Goal: Task Accomplishment & Management: Use online tool/utility

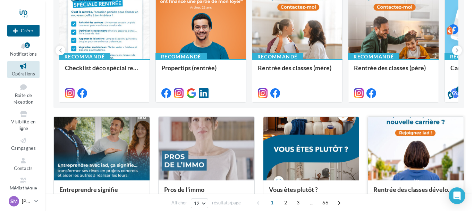
scroll to position [69, 0]
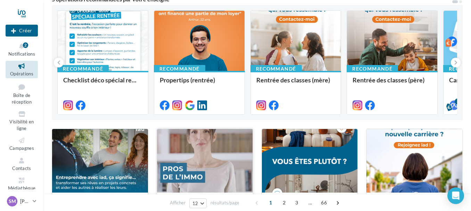
click at [209, 151] on div at bounding box center [205, 161] width 96 height 64
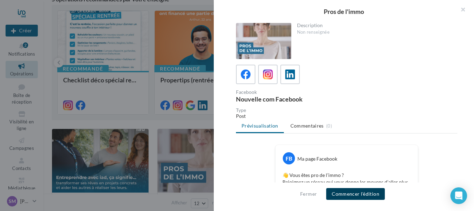
click at [369, 189] on button "Commencer l'édition" at bounding box center [355, 194] width 59 height 12
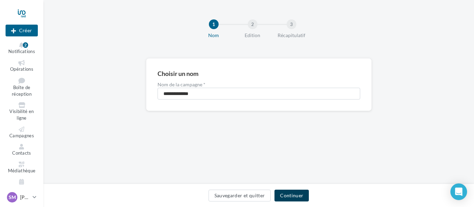
click at [294, 196] on button "Continuer" at bounding box center [291, 196] width 34 height 12
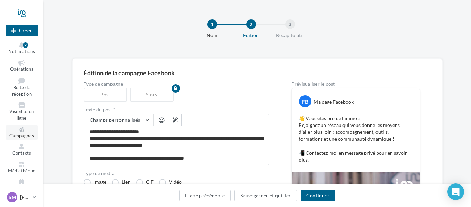
click at [19, 132] on link "Campagnes" at bounding box center [22, 132] width 32 height 15
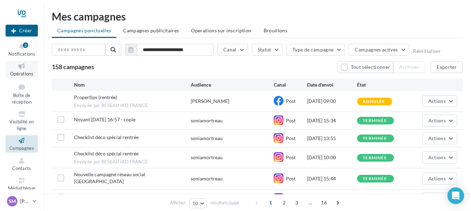
click at [19, 68] on icon at bounding box center [22, 66] width 28 height 8
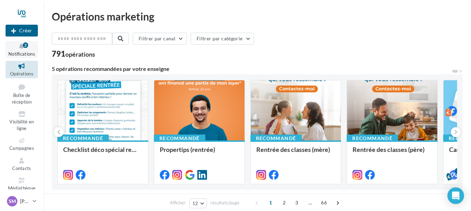
click at [21, 47] on icon at bounding box center [22, 46] width 28 height 8
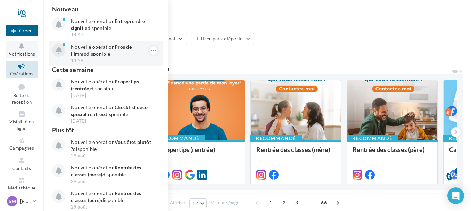
click at [112, 50] on p "Nouvelle opération Pros de l'immo disponible" at bounding box center [111, 50] width 81 height 14
click at [130, 45] on strong "Pros de l'immo" at bounding box center [101, 50] width 61 height 13
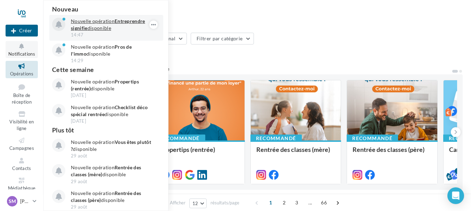
click at [121, 20] on strong "Entreprendre signifie" at bounding box center [108, 24] width 74 height 13
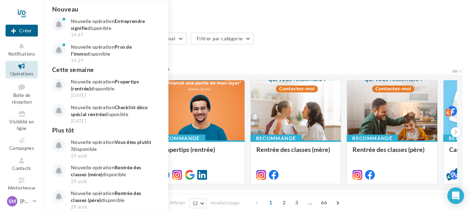
click at [330, 47] on div "Filtrer par canal Filtrer par catégorie 791 opérations" at bounding box center [257, 45] width 411 height 25
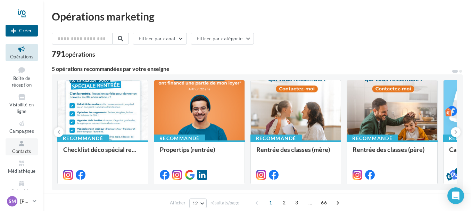
scroll to position [26, 0]
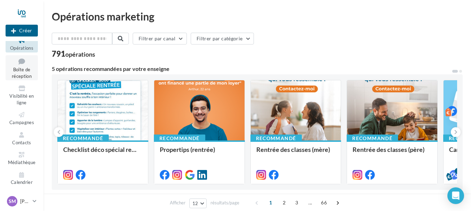
click at [23, 69] on span "Boîte de réception" at bounding box center [22, 73] width 20 height 12
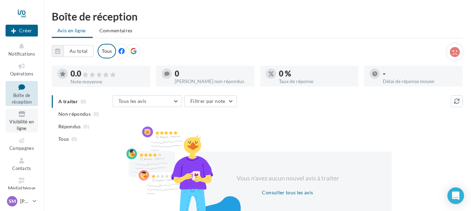
click at [22, 122] on span "Visibilité en ligne" at bounding box center [21, 125] width 24 height 12
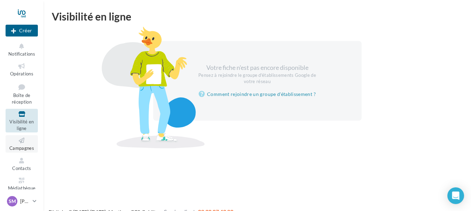
click at [24, 145] on link "Campagnes" at bounding box center [22, 143] width 32 height 17
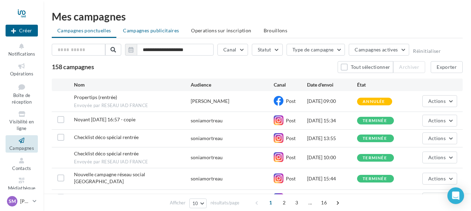
click at [152, 30] on span "Campagnes publicitaires" at bounding box center [151, 30] width 56 height 6
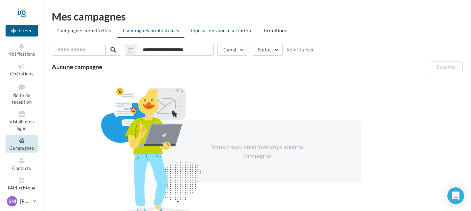
click at [206, 31] on span "Operations sur inscription" at bounding box center [221, 30] width 60 height 6
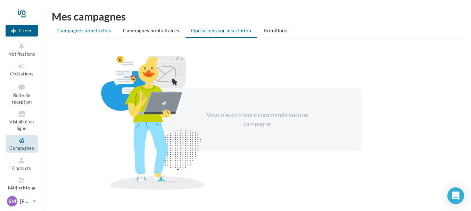
click at [75, 31] on span "Campagnes ponctuelles" at bounding box center [83, 30] width 53 height 6
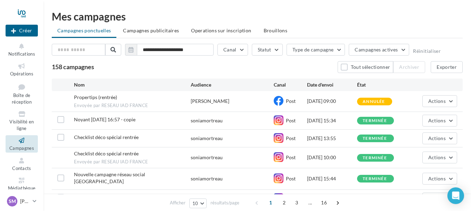
scroll to position [26, 0]
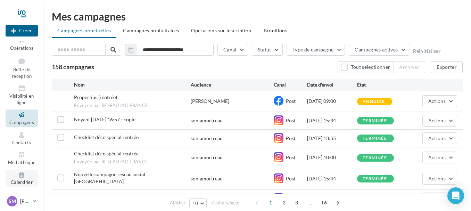
click at [22, 174] on icon at bounding box center [22, 175] width 28 height 8
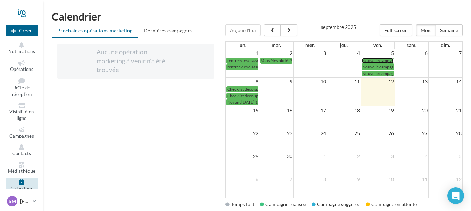
click at [382, 60] on span "Nouvelle campagne réseau social [GEOGRAPHIC_DATA]" at bounding box center [413, 60] width 102 height 5
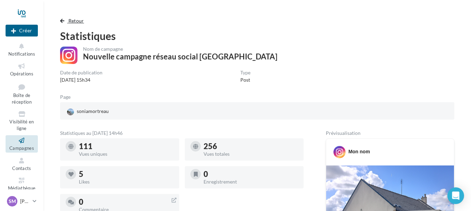
click at [79, 20] on span "Retour" at bounding box center [76, 21] width 16 height 6
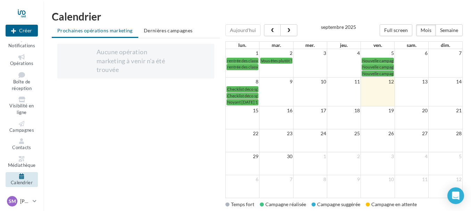
scroll to position [6, 0]
click at [26, 45] on span "Notifications" at bounding box center [21, 45] width 27 height 6
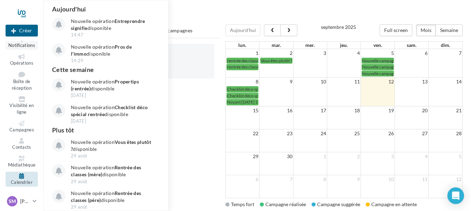
click at [17, 48] on span "Notifications" at bounding box center [21, 45] width 27 height 6
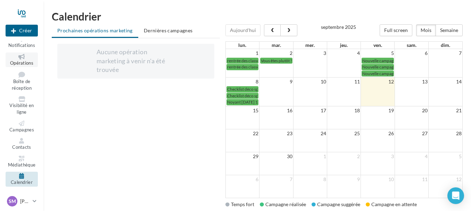
click at [12, 62] on span "Opérations" at bounding box center [21, 63] width 23 height 6
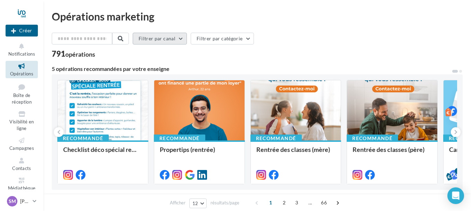
click at [186, 37] on button "Filtrer par canal" at bounding box center [160, 39] width 54 height 12
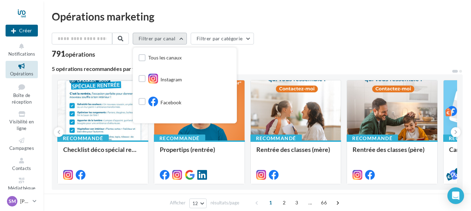
click at [186, 37] on button "Filtrer par canal" at bounding box center [160, 39] width 54 height 12
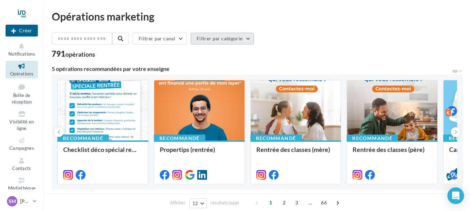
click at [251, 37] on button "Filtrer par catégorie" at bounding box center [222, 39] width 63 height 12
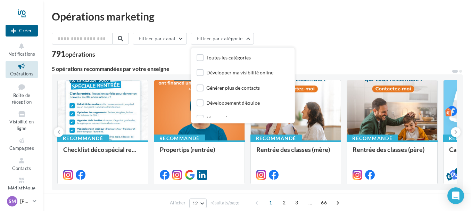
click at [322, 42] on div "Filtrer par canal Filtrer par catégorie Toutes les catégories Développer ma vis…" at bounding box center [257, 40] width 411 height 15
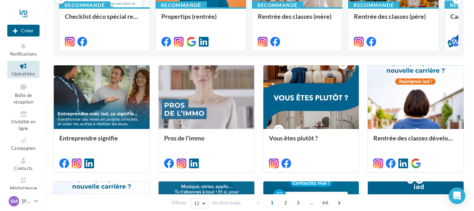
scroll to position [139, 0]
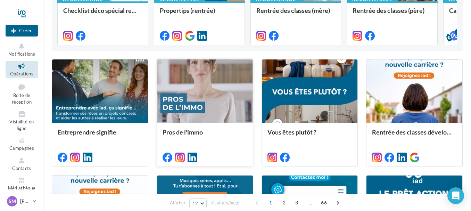
click at [214, 98] on div at bounding box center [205, 91] width 96 height 64
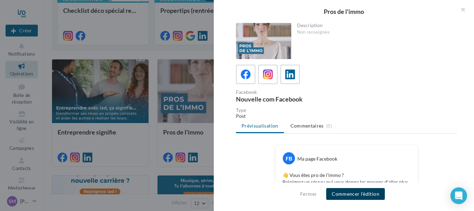
click at [364, 197] on button "Commencer l'édition" at bounding box center [355, 194] width 59 height 12
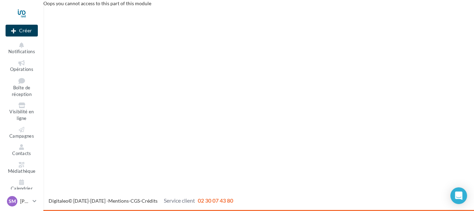
click at [31, 31] on button "Créer" at bounding box center [22, 31] width 32 height 12
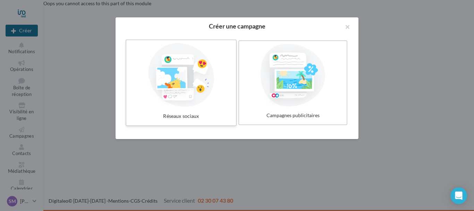
click at [168, 89] on div at bounding box center [181, 75] width 104 height 64
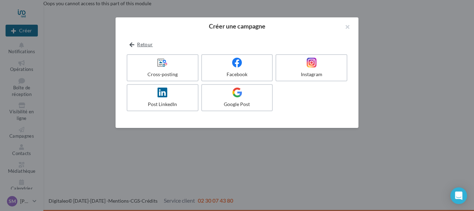
click at [142, 45] on button "Retour" at bounding box center [141, 44] width 29 height 8
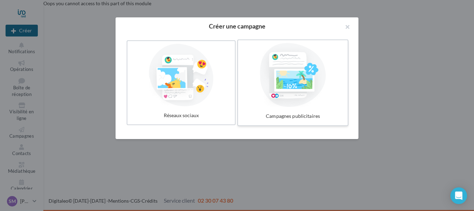
click at [297, 89] on div at bounding box center [293, 75] width 104 height 64
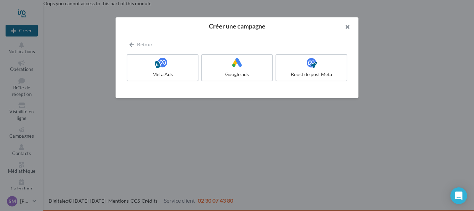
click at [346, 27] on button "button" at bounding box center [345, 27] width 28 height 21
